Goal: Task Accomplishment & Management: Manage account settings

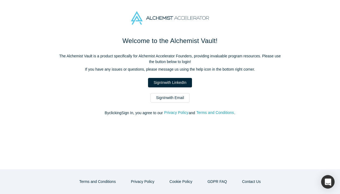
click at [159, 76] on div "Welcome to the Alchemist Vault! The Alchemist Vault is a product specifically f…" at bounding box center [170, 78] width 227 height 85
click at [158, 79] on link "Sign In with LinkedIn" at bounding box center [170, 82] width 44 height 9
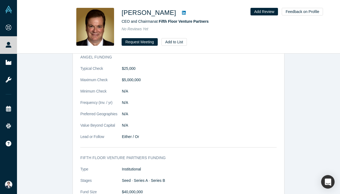
scroll to position [907, 0]
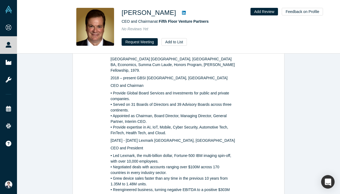
click at [185, 11] on icon at bounding box center [184, 13] width 4 height 4
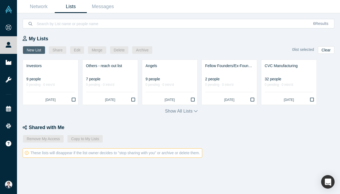
click at [35, 49] on button "New List" at bounding box center [34, 50] width 22 height 8
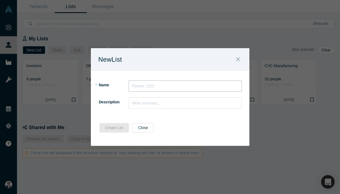
click at [143, 88] on input "text" at bounding box center [185, 85] width 113 height 11
type input "0922_Reachout"
click at [124, 128] on button "Create List" at bounding box center [115, 127] width 30 height 9
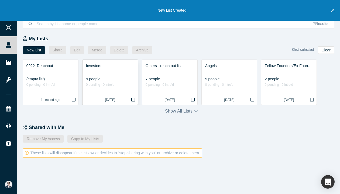
click at [97, 77] on div "9 people" at bounding box center [110, 79] width 48 height 6
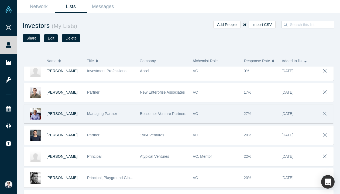
scroll to position [65, 0]
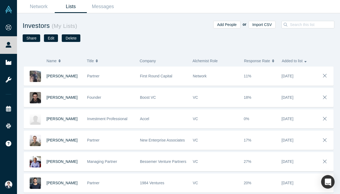
click at [73, 6] on link "Lists" at bounding box center [71, 6] width 32 height 13
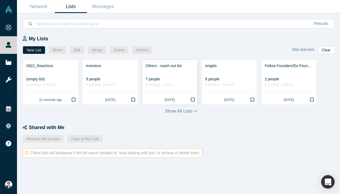
click at [180, 74] on div at bounding box center [170, 72] width 48 height 6
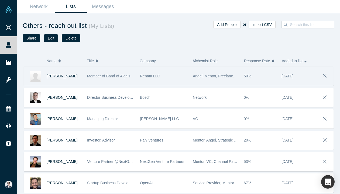
click at [186, 80] on div "Renata LLC" at bounding box center [163, 76] width 47 height 19
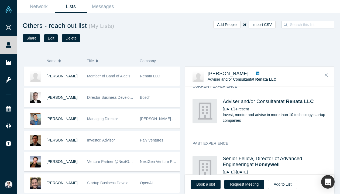
scroll to position [181, 0]
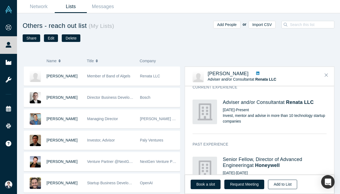
click at [275, 187] on button "Add to List" at bounding box center [282, 183] width 29 height 9
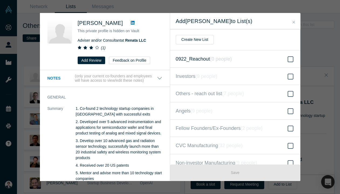
click at [221, 59] on icon "( 0 people )" at bounding box center [221, 58] width 22 height 5
click at [0, 0] on input "0922_Reachout ( 0 people )" at bounding box center [0, 0] width 0 height 0
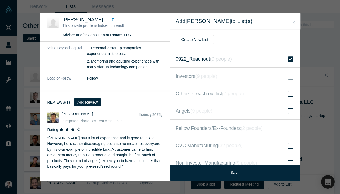
scroll to position [668, 0]
click at [111, 18] on icon at bounding box center [112, 19] width 3 height 3
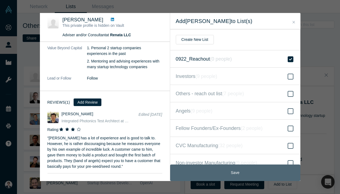
click at [235, 168] on button "Save" at bounding box center [235, 172] width 130 height 16
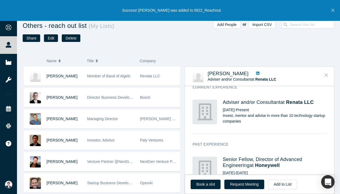
click at [324, 72] on button "Close" at bounding box center [327, 75] width 8 height 9
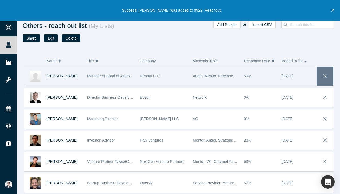
click at [325, 72] on span "button" at bounding box center [326, 75] width 8 height 9
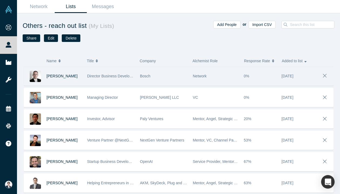
click at [263, 83] on div "0%" at bounding box center [260, 76] width 32 height 19
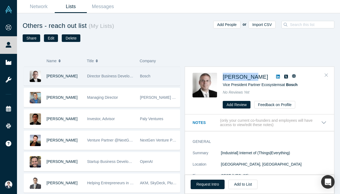
click at [329, 74] on button "Close" at bounding box center [327, 75] width 8 height 9
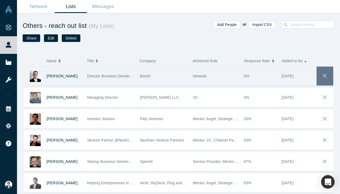
click at [323, 75] on icon "button" at bounding box center [326, 76] width 8 height 6
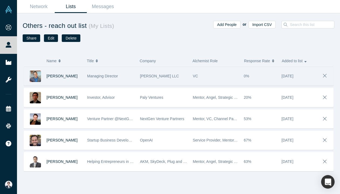
click at [197, 82] on div "VC" at bounding box center [215, 76] width 45 height 19
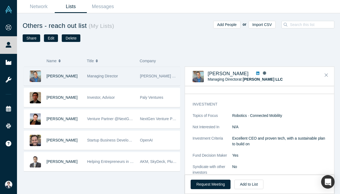
scroll to position [213, 0]
click at [256, 72] on icon at bounding box center [257, 73] width 3 height 4
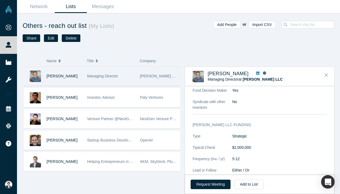
scroll to position [296, 0]
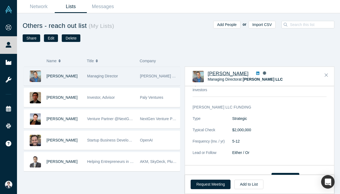
click at [226, 74] on span "Luis Llovera" at bounding box center [228, 73] width 41 height 5
click at [328, 74] on icon "Close" at bounding box center [326, 74] width 3 height 5
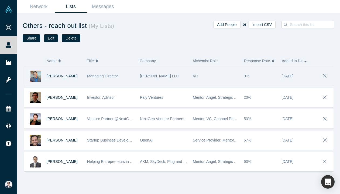
click at [58, 77] on span "Luis Llovera" at bounding box center [62, 76] width 31 height 4
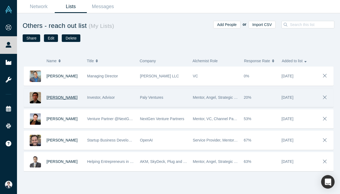
click at [51, 96] on span "Yifan Tang" at bounding box center [62, 97] width 31 height 4
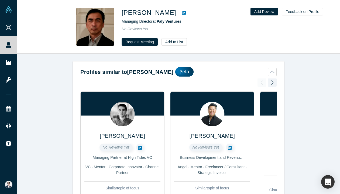
click at [182, 13] on icon at bounding box center [184, 13] width 4 height 4
click at [179, 44] on button "Add to List" at bounding box center [174, 42] width 25 height 8
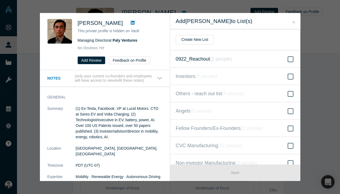
click at [222, 55] on span "0922_Reachout ( 2 people )" at bounding box center [204, 59] width 56 height 8
click at [0, 0] on input "0922_Reachout ( 2 people )" at bounding box center [0, 0] width 0 height 0
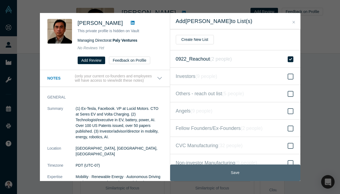
click at [224, 168] on button "Save" at bounding box center [235, 172] width 130 height 16
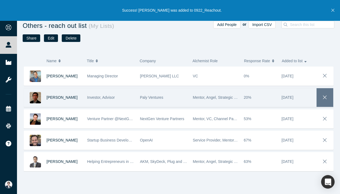
click at [327, 97] on icon "button" at bounding box center [326, 97] width 8 height 6
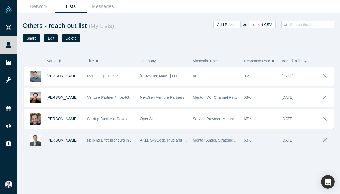
click at [162, 141] on span "AKM, SkyDeck, Plug and Play" at bounding box center [165, 140] width 51 height 4
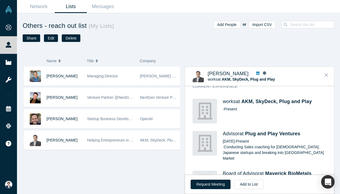
scroll to position [197, 0]
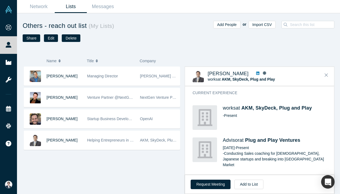
click at [256, 74] on icon at bounding box center [257, 73] width 3 height 3
click at [246, 187] on button "Add to List" at bounding box center [249, 183] width 29 height 9
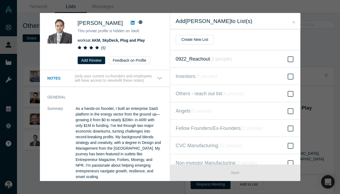
click at [214, 62] on label "0922_Reachout ( 3 people )" at bounding box center [235, 58] width 130 height 17
click at [0, 0] on input "0922_Reachout ( 3 people )" at bounding box center [0, 0] width 0 height 0
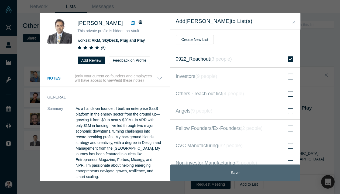
click at [227, 174] on button "Save" at bounding box center [235, 172] width 130 height 16
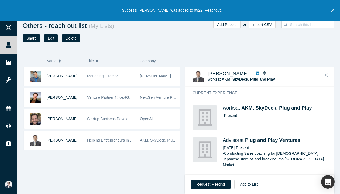
click at [328, 72] on button "Close" at bounding box center [327, 75] width 8 height 9
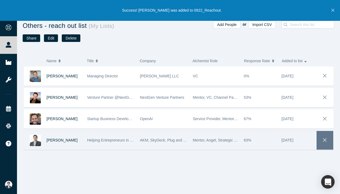
click at [322, 141] on icon "button" at bounding box center [326, 140] width 8 height 6
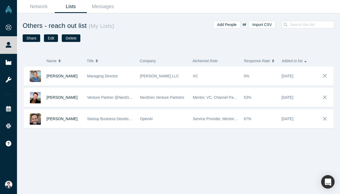
click at [76, 3] on link "Lists" at bounding box center [71, 6] width 32 height 13
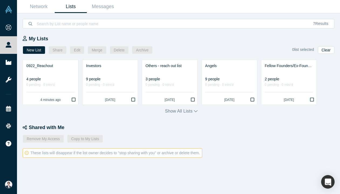
click at [168, 107] on div "My Lists New List Share Edit Merge Delete Archive 0 list selected Clear 0922_Re…" at bounding box center [182, 74] width 318 height 79
click at [117, 73] on div at bounding box center [110, 72] width 48 height 6
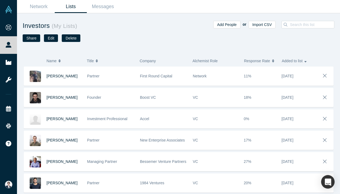
click at [76, 13] on ul "Network Lists Messages" at bounding box center [71, 6] width 96 height 13
click at [73, 9] on link "Lists" at bounding box center [71, 6] width 32 height 13
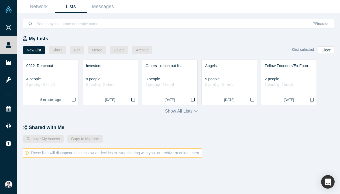
click at [180, 113] on button "Show all lists" at bounding box center [181, 111] width 33 height 6
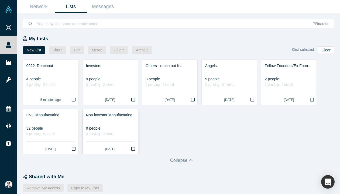
click at [102, 117] on div "Non-investor Manufacturing" at bounding box center [110, 115] width 48 height 6
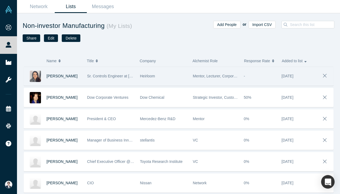
click at [120, 76] on span "Sr. Controls Engineer at Heirloom, Sr. Advanced Automation Engineer at Tesla" at bounding box center [164, 76] width 155 height 4
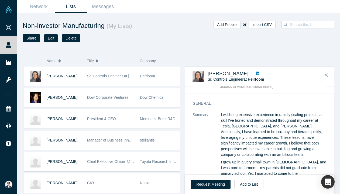
scroll to position [12, 0]
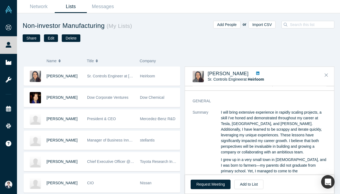
click at [256, 74] on icon at bounding box center [257, 73] width 3 height 4
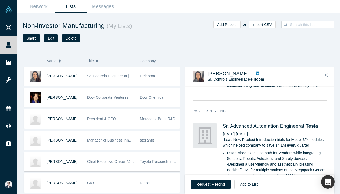
scroll to position [390, 0]
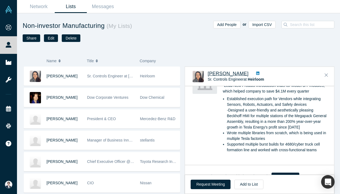
click at [228, 73] on span "Riddhi Padariya" at bounding box center [228, 73] width 41 height 5
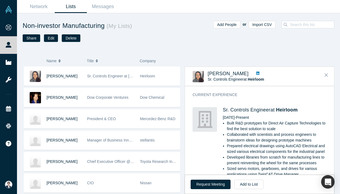
scroll to position [285, 0]
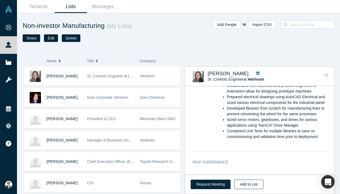
click at [248, 187] on button "Add to List" at bounding box center [249, 183] width 29 height 9
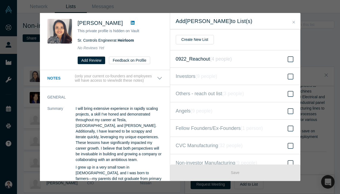
click at [208, 57] on span "0922_Reachout ( 4 people )" at bounding box center [204, 59] width 56 height 8
click at [0, 0] on input "0922_Reachout ( 4 people )" at bounding box center [0, 0] width 0 height 0
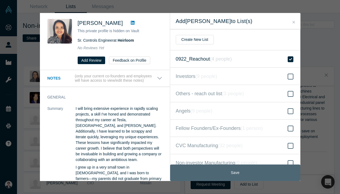
click at [226, 168] on button "Save" at bounding box center [235, 172] width 130 height 16
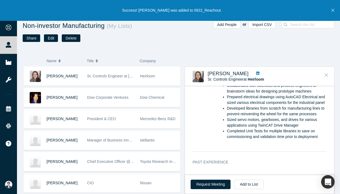
click at [327, 74] on icon "Close" at bounding box center [326, 74] width 3 height 5
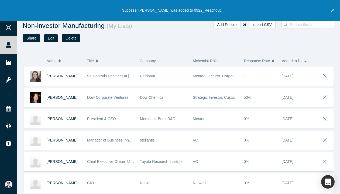
click at [327, 74] on icon "button" at bounding box center [325, 76] width 4 height 4
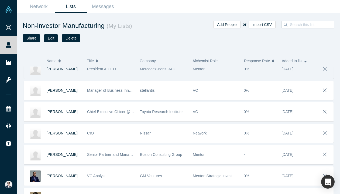
scroll to position [29, 0]
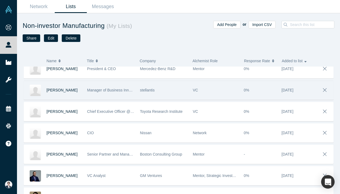
click at [218, 87] on div "VC" at bounding box center [215, 90] width 45 height 19
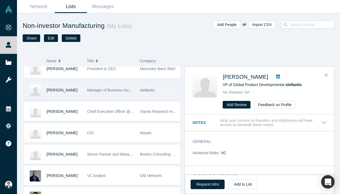
click at [275, 74] on link at bounding box center [278, 76] width 8 height 6
click at [328, 76] on icon "Close" at bounding box center [326, 74] width 3 height 5
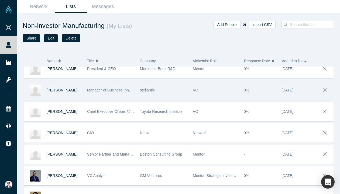
click at [67, 90] on span "Sebastien Henot" at bounding box center [62, 90] width 31 height 4
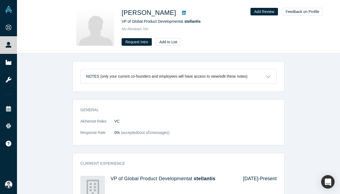
click at [154, 12] on h1 "Sebastien Henot" at bounding box center [149, 13] width 55 height 10
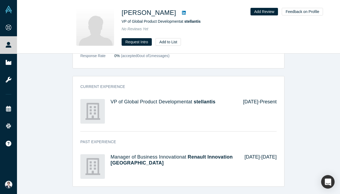
scroll to position [76, 0]
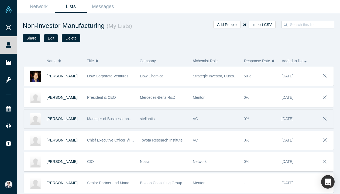
click at [224, 118] on div "VC" at bounding box center [215, 118] width 45 height 19
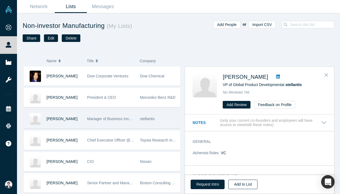
click at [245, 182] on button "Add to List" at bounding box center [243, 183] width 29 height 9
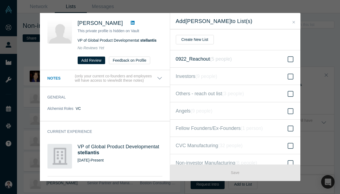
click at [214, 64] on label "0922_Reachout ( 5 people )" at bounding box center [235, 58] width 130 height 17
click at [0, 0] on input "0922_Reachout ( 5 people )" at bounding box center [0, 0] width 0 height 0
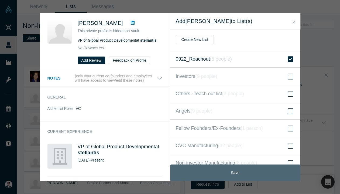
click at [229, 177] on button "Save" at bounding box center [235, 172] width 130 height 16
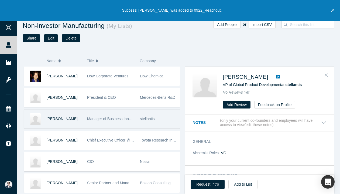
click at [327, 73] on icon "Close" at bounding box center [326, 74] width 3 height 5
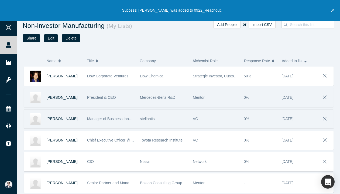
click at [204, 92] on div "Mentor" at bounding box center [215, 97] width 45 height 19
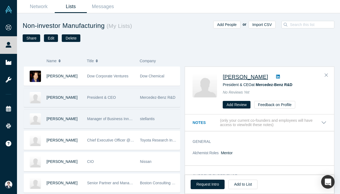
click at [244, 75] on span "Philipp Skogstad" at bounding box center [245, 77] width 45 height 6
click at [325, 74] on icon "Close" at bounding box center [326, 74] width 3 height 5
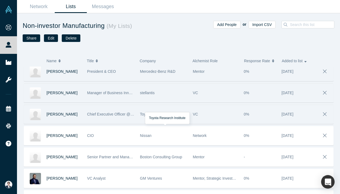
scroll to position [43, 0]
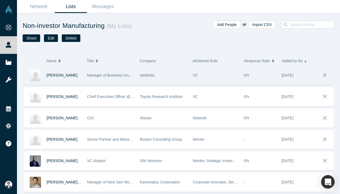
click at [335, 174] on div "Name Title Company Alchemist Role Response Rate Added to list Kathleen Jurman D…" at bounding box center [178, 122] width 323 height 142
click at [335, 175] on icon "button" at bounding box center [334, 175] width 2 height 2
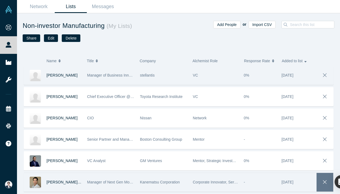
click at [323, 185] on span "button" at bounding box center [326, 181] width 8 height 9
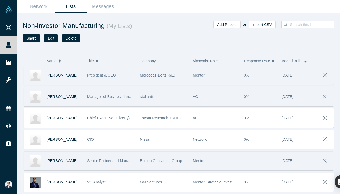
scroll to position [0, 0]
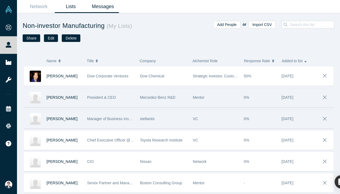
click at [97, 8] on link "Messages" at bounding box center [103, 6] width 32 height 13
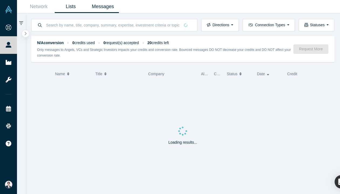
click at [69, 5] on link "Lists" at bounding box center [71, 6] width 32 height 13
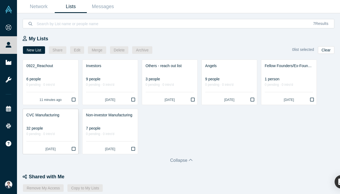
click at [56, 116] on div "CVC Manufacturing" at bounding box center [50, 115] width 48 height 6
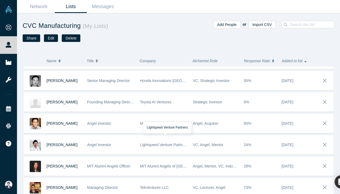
scroll to position [508, 0]
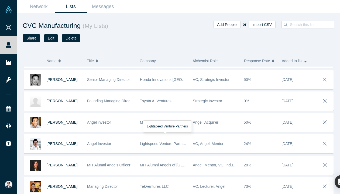
click at [162, 145] on span "Lightspeed Venture Partners" at bounding box center [164, 143] width 48 height 4
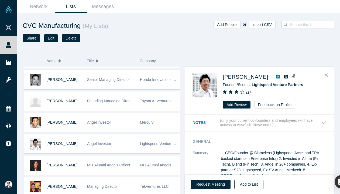
click at [251, 185] on button "Add to List" at bounding box center [249, 183] width 29 height 9
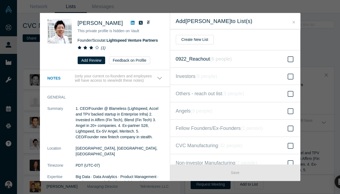
click at [237, 61] on label "0922_Reachout ( 6 people )" at bounding box center [235, 58] width 130 height 17
click at [0, 0] on input "0922_Reachout ( 6 people )" at bounding box center [0, 0] width 0 height 0
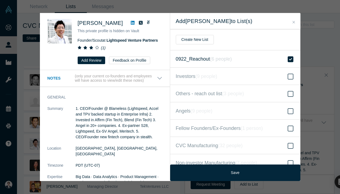
click at [237, 61] on label "0922_Reachout ( 6 people )" at bounding box center [235, 58] width 130 height 17
click at [0, 0] on input "0922_Reachout ( 6 people )" at bounding box center [0, 0] width 0 height 0
click at [237, 78] on label "Investors ( 9 people )" at bounding box center [235, 75] width 130 height 17
click at [0, 0] on input "Investors ( 9 people )" at bounding box center [0, 0] width 0 height 0
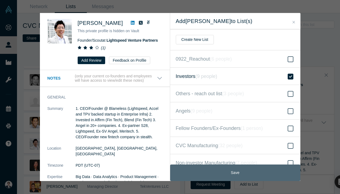
click at [236, 172] on button "Save" at bounding box center [235, 172] width 130 height 16
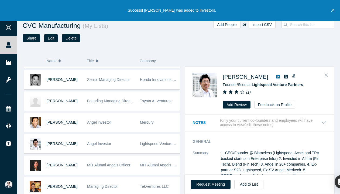
click at [326, 75] on icon "Close" at bounding box center [326, 74] width 3 height 5
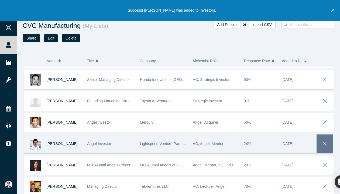
click at [324, 143] on icon "button" at bounding box center [326, 143] width 8 height 6
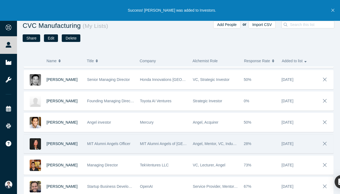
scroll to position [534, 0]
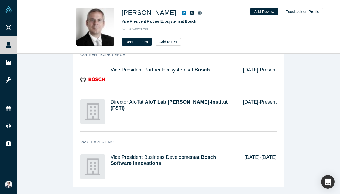
scroll to position [147, 0]
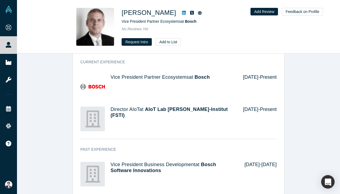
click at [182, 13] on icon at bounding box center [184, 13] width 4 height 4
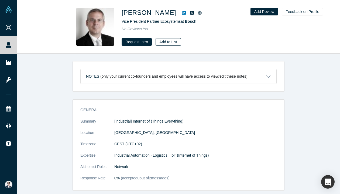
click at [178, 39] on button "Add to List" at bounding box center [168, 42] width 25 height 8
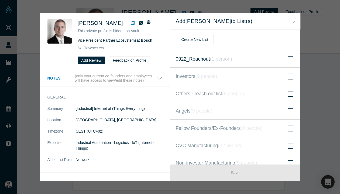
click at [235, 59] on label "0922_Reachout ( 1 person )" at bounding box center [235, 58] width 130 height 17
click at [0, 0] on input "0922_Reachout ( 1 person )" at bounding box center [0, 0] width 0 height 0
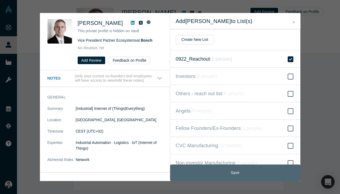
click at [230, 171] on button "Save" at bounding box center [235, 172] width 130 height 16
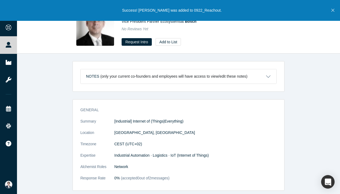
click at [333, 10] on icon "Close" at bounding box center [333, 10] width 3 height 3
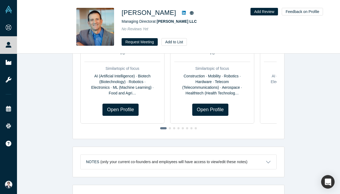
scroll to position [310, 0]
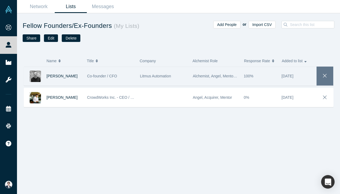
click at [326, 76] on icon "button" at bounding box center [326, 76] width 8 height 6
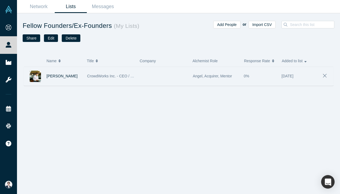
click at [146, 80] on div at bounding box center [163, 76] width 53 height 19
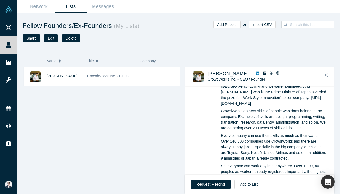
scroll to position [121, 0]
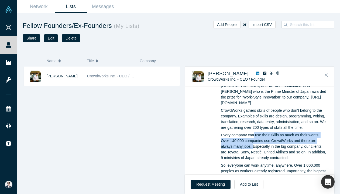
drag, startPoint x: 254, startPoint y: 139, endPoint x: 254, endPoint y: 150, distance: 10.8
click at [254, 150] on p "Every company can use their skills as much as their wants. Over 140,000 compani…" at bounding box center [274, 146] width 106 height 28
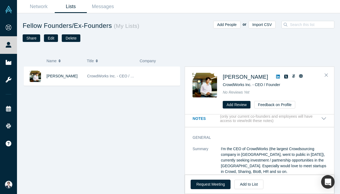
scroll to position [0, 0]
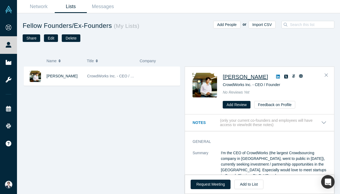
click at [242, 79] on span "Koichiro Yoshida" at bounding box center [245, 77] width 45 height 6
click at [323, 79] on button "Close" at bounding box center [327, 75] width 8 height 9
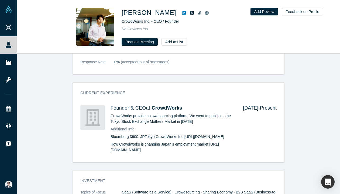
scroll to position [260, 0]
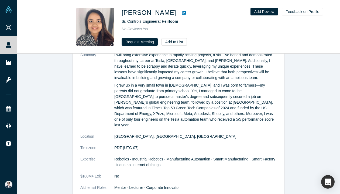
scroll to position [324, 0]
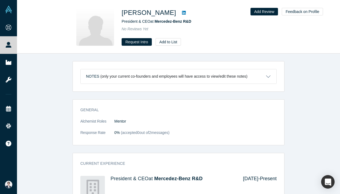
click at [182, 13] on icon at bounding box center [184, 13] width 4 height 4
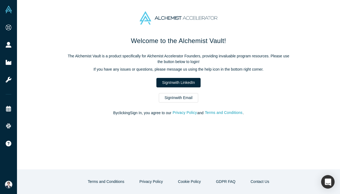
click at [171, 76] on div "Welcome to the Alchemist Vault! The Alchemist Vault is a product specifically f…" at bounding box center [178, 78] width 227 height 85
click at [184, 84] on link "Sign In with LinkedIn" at bounding box center [179, 82] width 44 height 9
click at [180, 79] on link "Sign In with LinkedIn" at bounding box center [179, 82] width 44 height 9
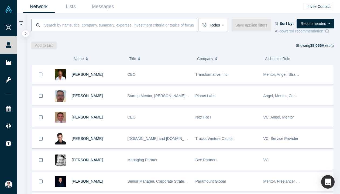
click at [87, 27] on input at bounding box center [121, 25] width 155 height 13
